Goal: Information Seeking & Learning: Learn about a topic

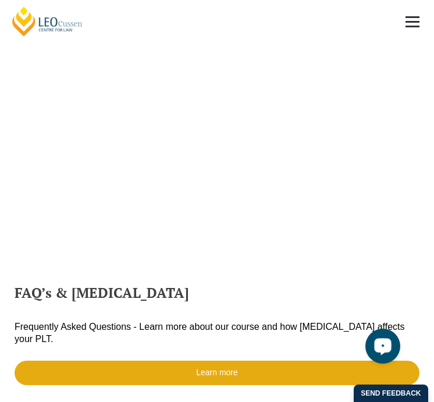
scroll to position [805, 0]
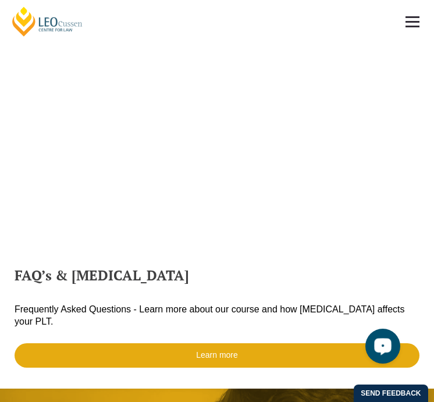
click at [385, 338] on div "Open LiveChat chat widget" at bounding box center [383, 346] width 20 height 20
click at [218, 273] on h2 "FAQ’s & [MEDICAL_DATA]" at bounding box center [217, 275] width 405 height 15
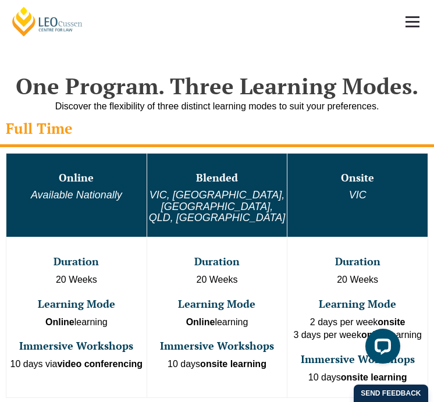
scroll to position [890, 0]
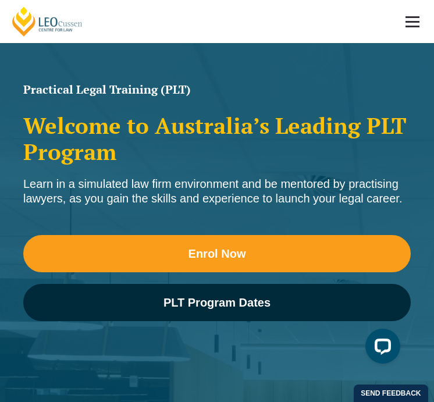
click at [414, 17] on span at bounding box center [413, 17] width 14 height 2
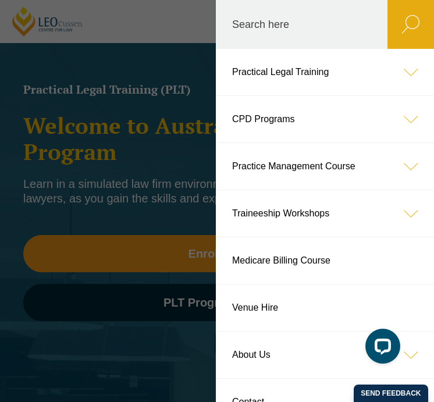
click at [115, 43] on header "Leo Cussen Centre for Law Search here Practical Legal Training Our Practical Le…" at bounding box center [217, 21] width 434 height 43
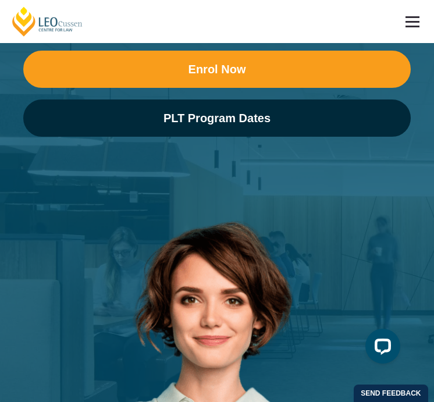
scroll to position [227, 0]
